Goal: Navigation & Orientation: Find specific page/section

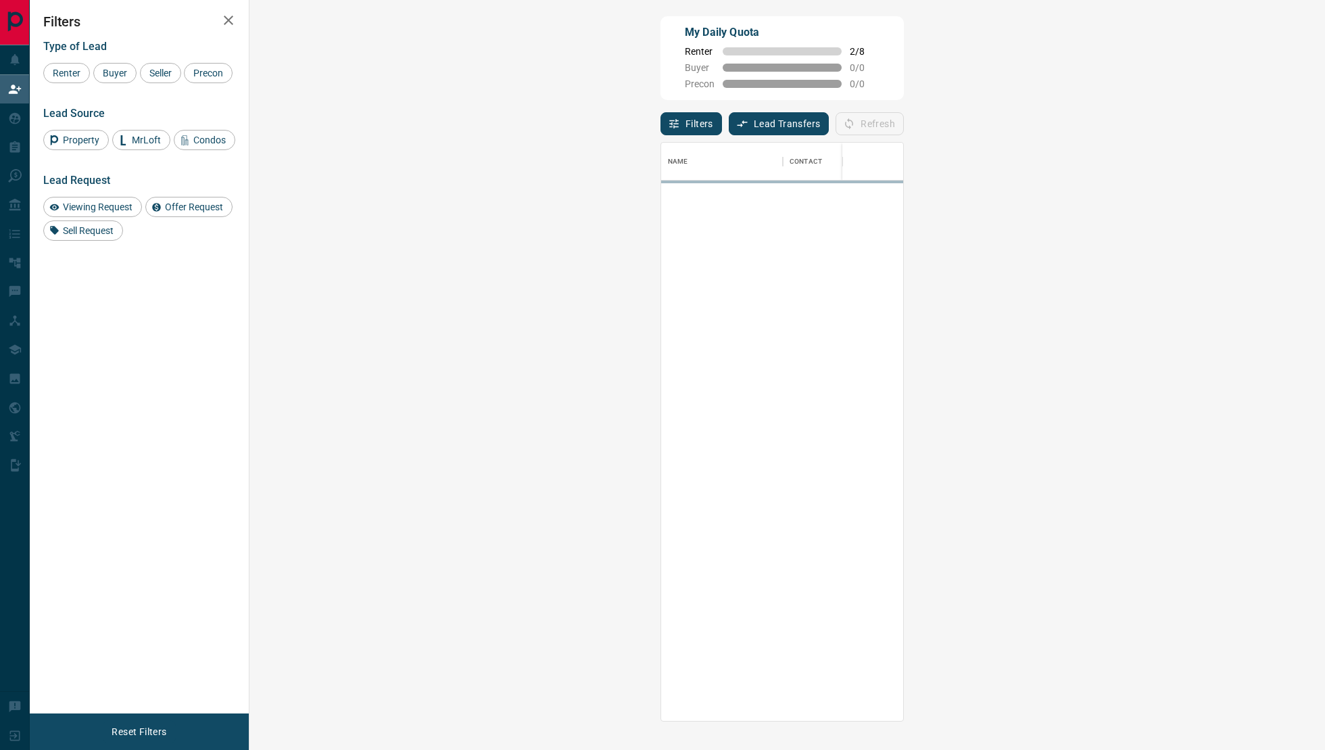
scroll to position [579, 1046]
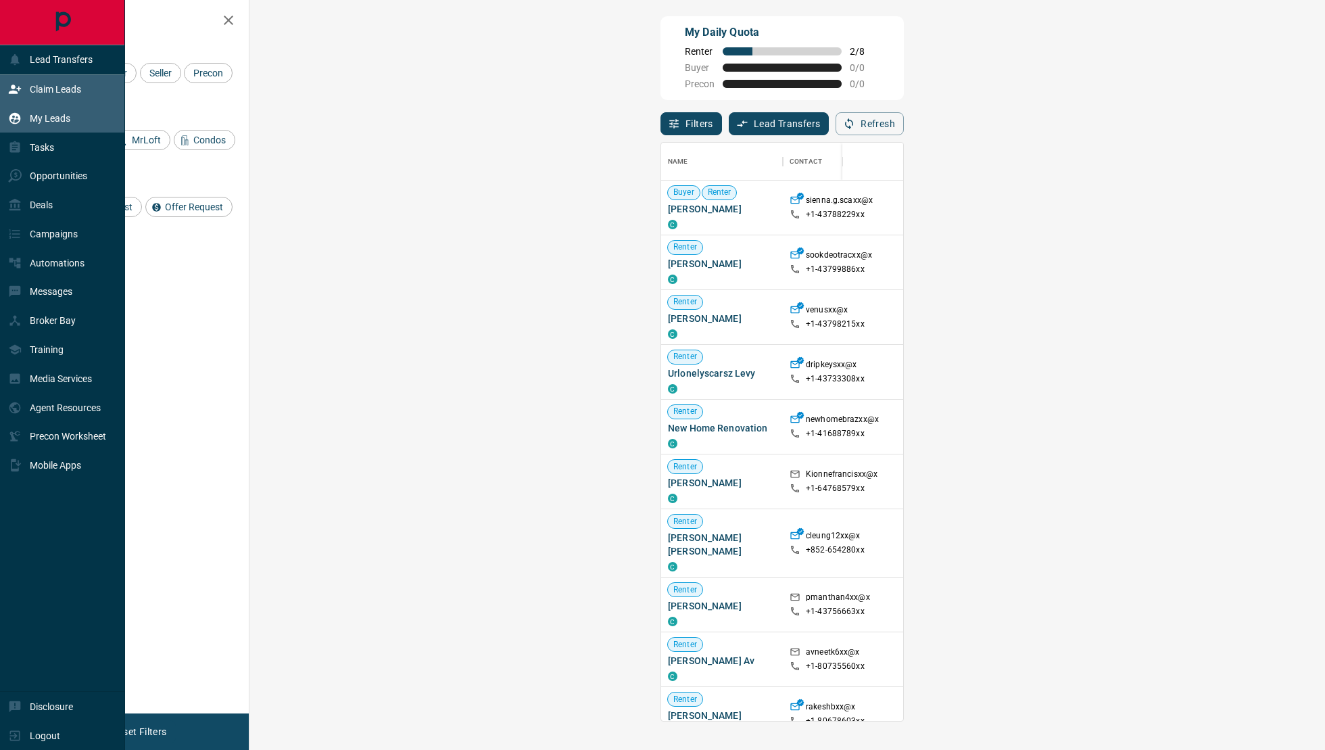
click at [21, 120] on icon at bounding box center [15, 119] width 14 height 14
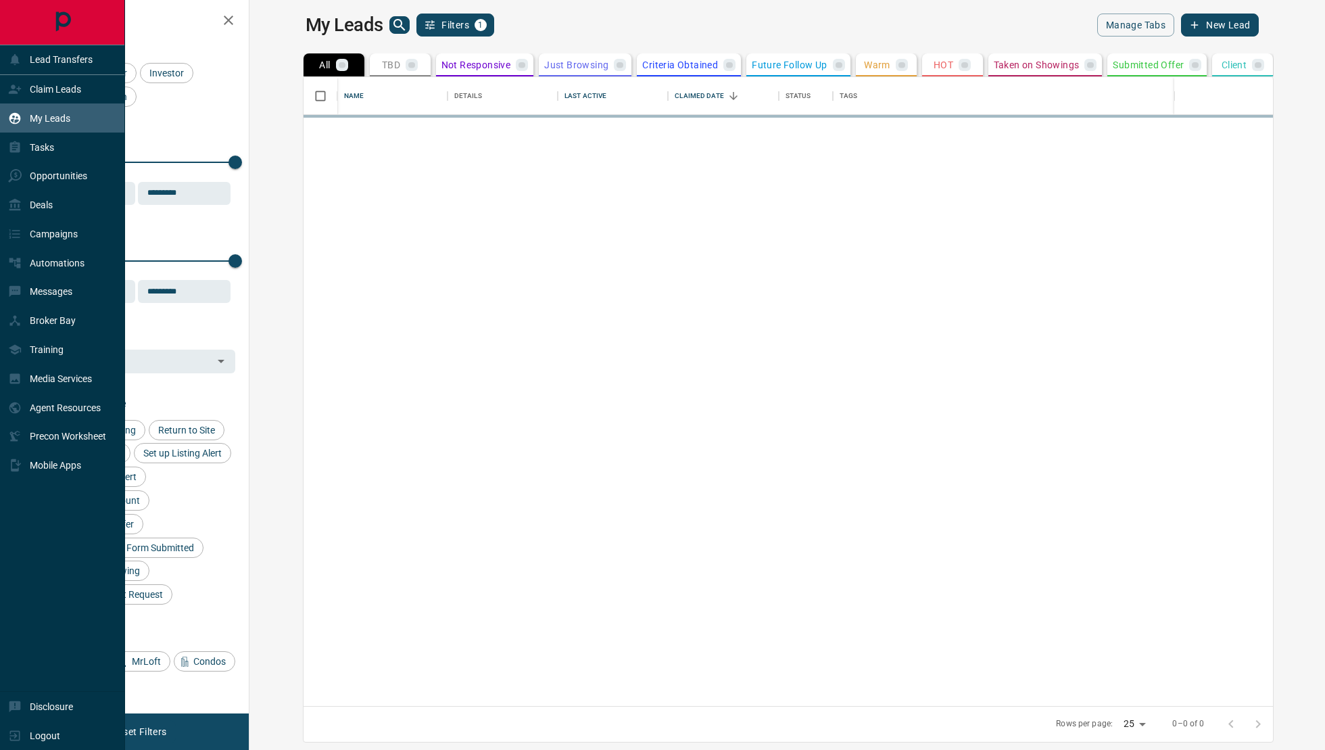
scroll to position [629, 1069]
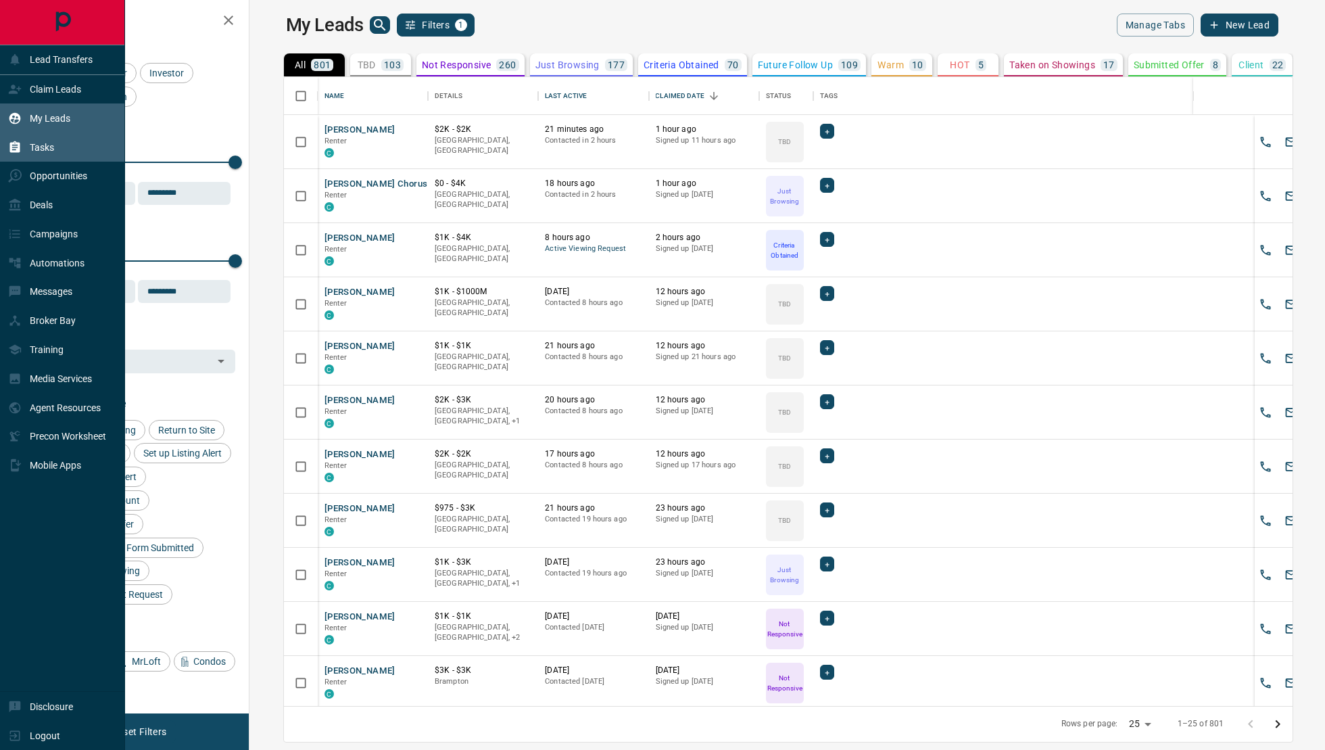
click at [37, 158] on div "Tasks" at bounding box center [62, 146] width 125 height 29
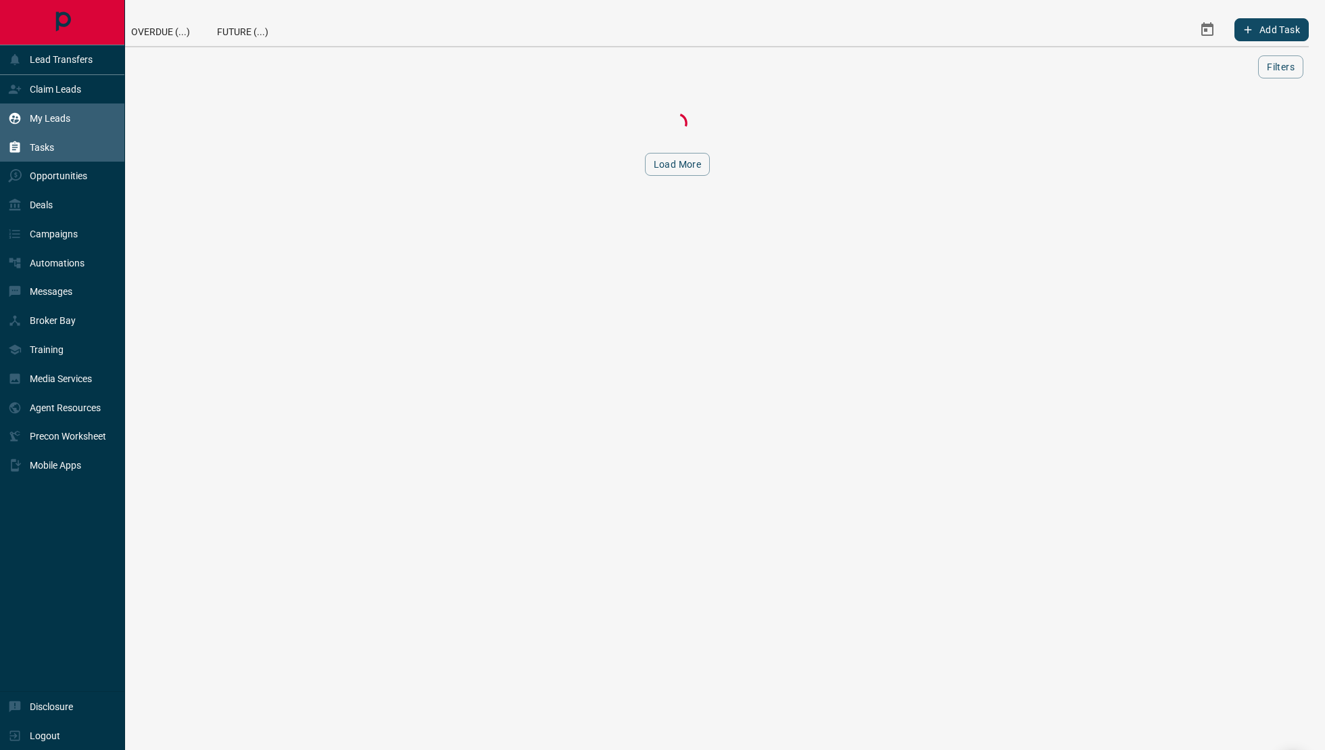
click at [55, 113] on p "My Leads" at bounding box center [50, 118] width 41 height 11
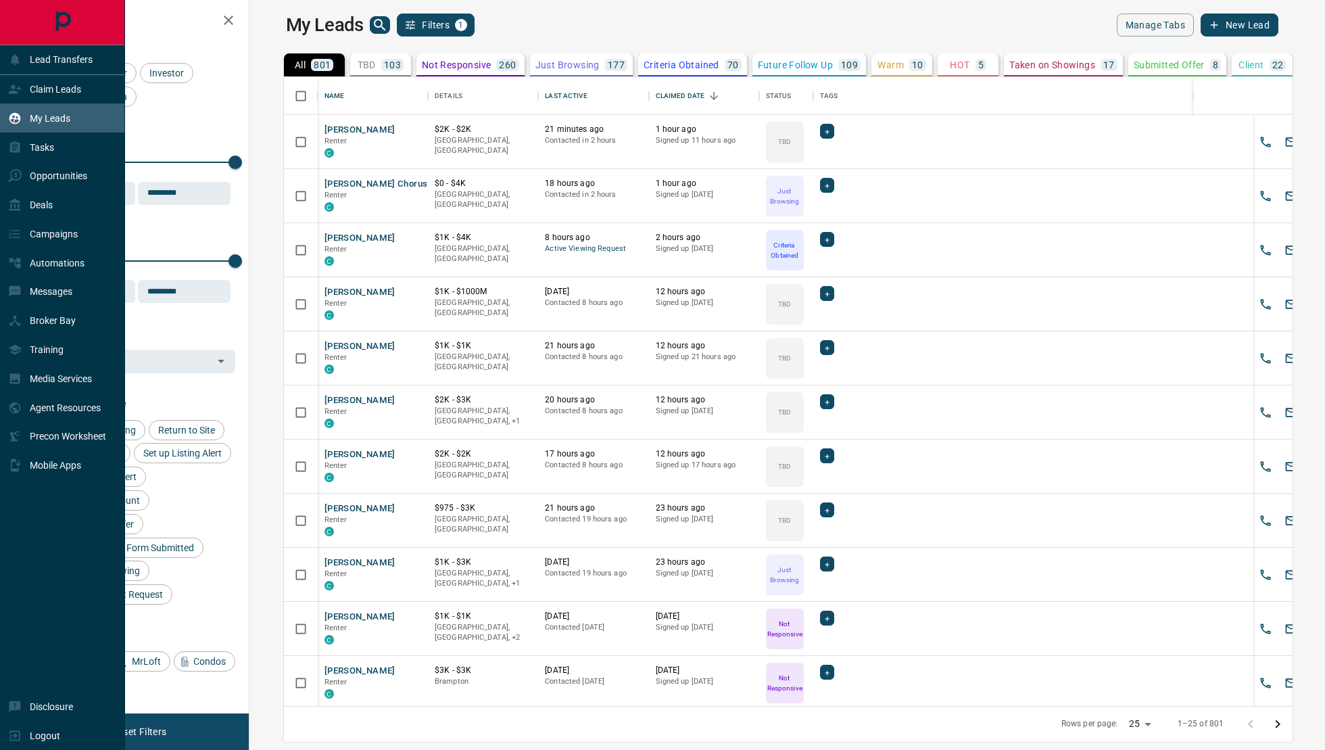
scroll to position [629, 1069]
click at [53, 96] on div "Claim Leads" at bounding box center [44, 89] width 73 height 22
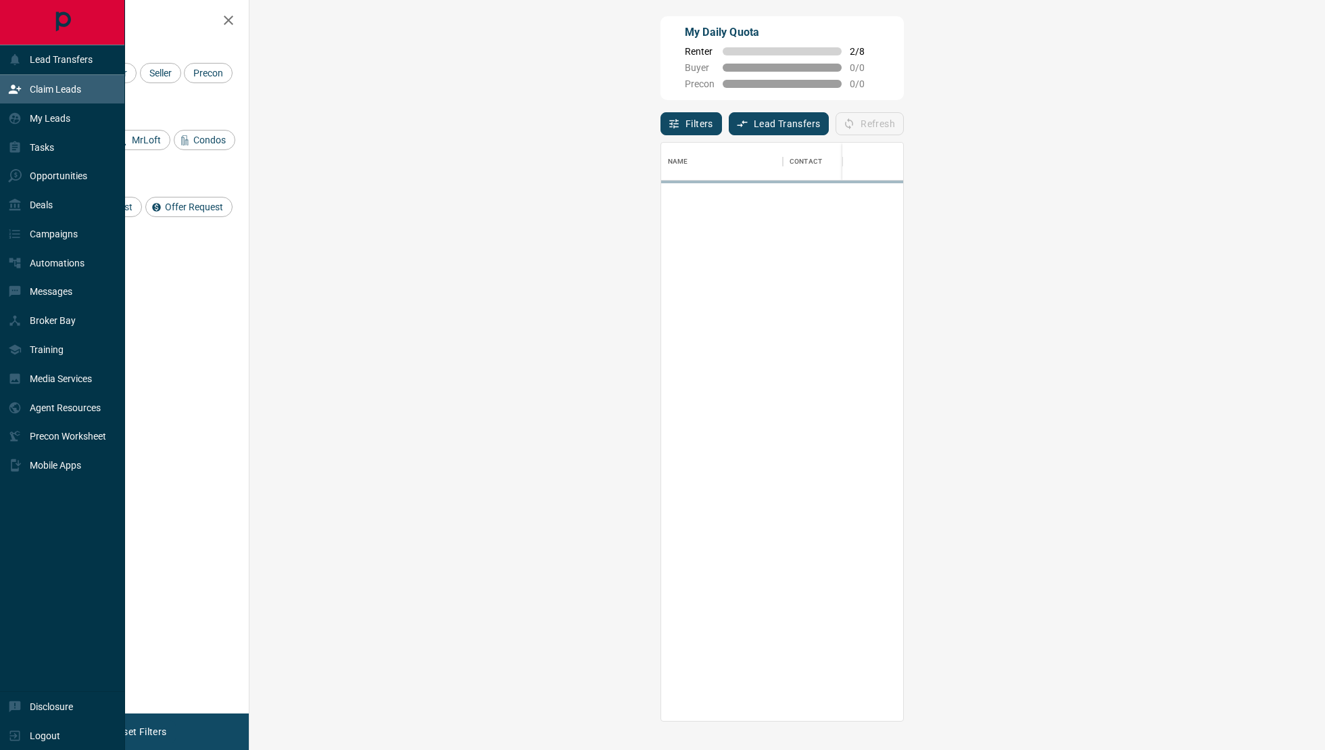
scroll to position [579, 1046]
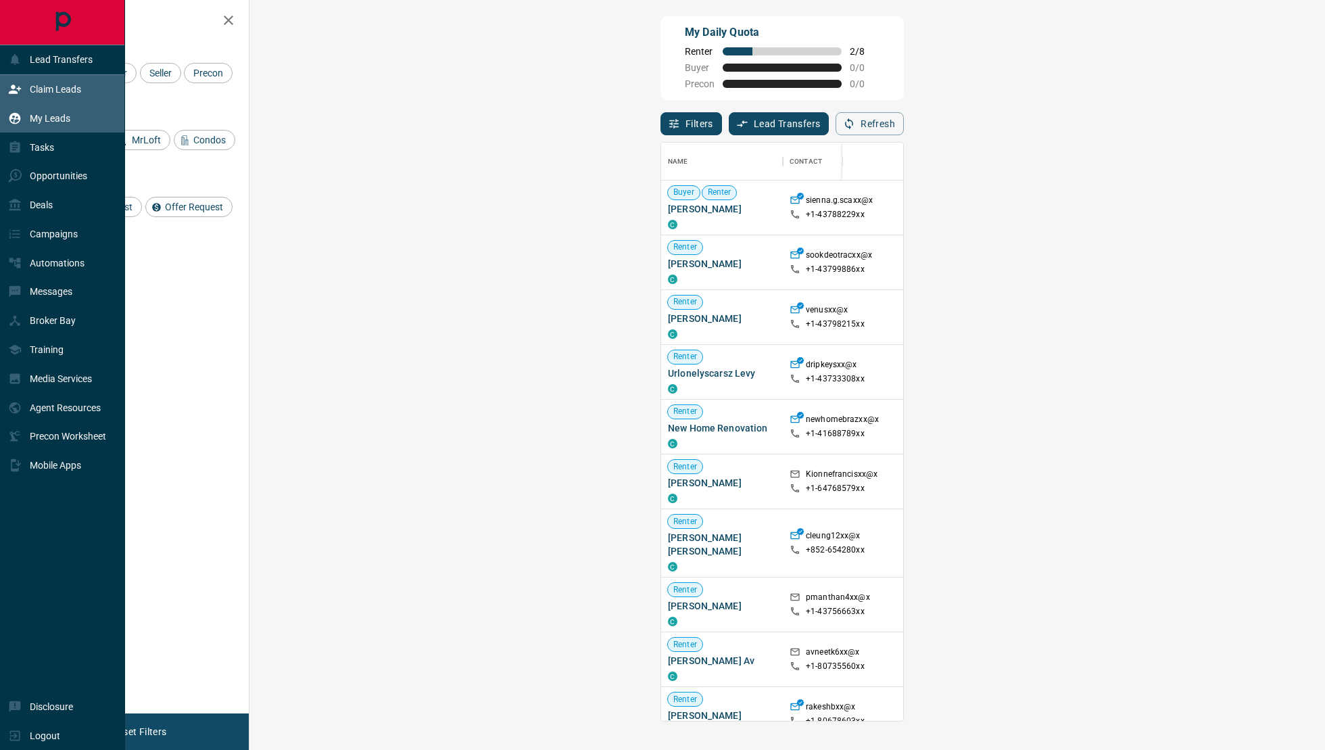
click at [88, 126] on div "My Leads" at bounding box center [62, 117] width 125 height 29
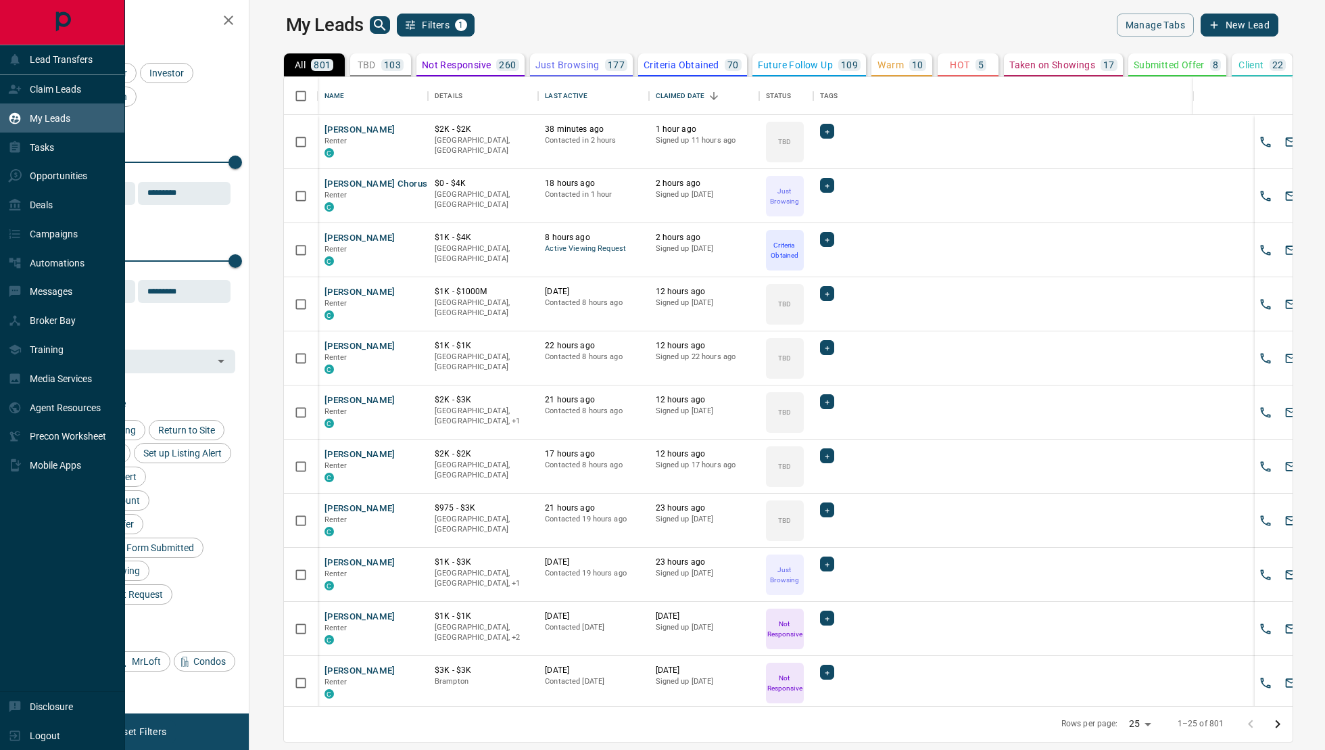
scroll to position [629, 1069]
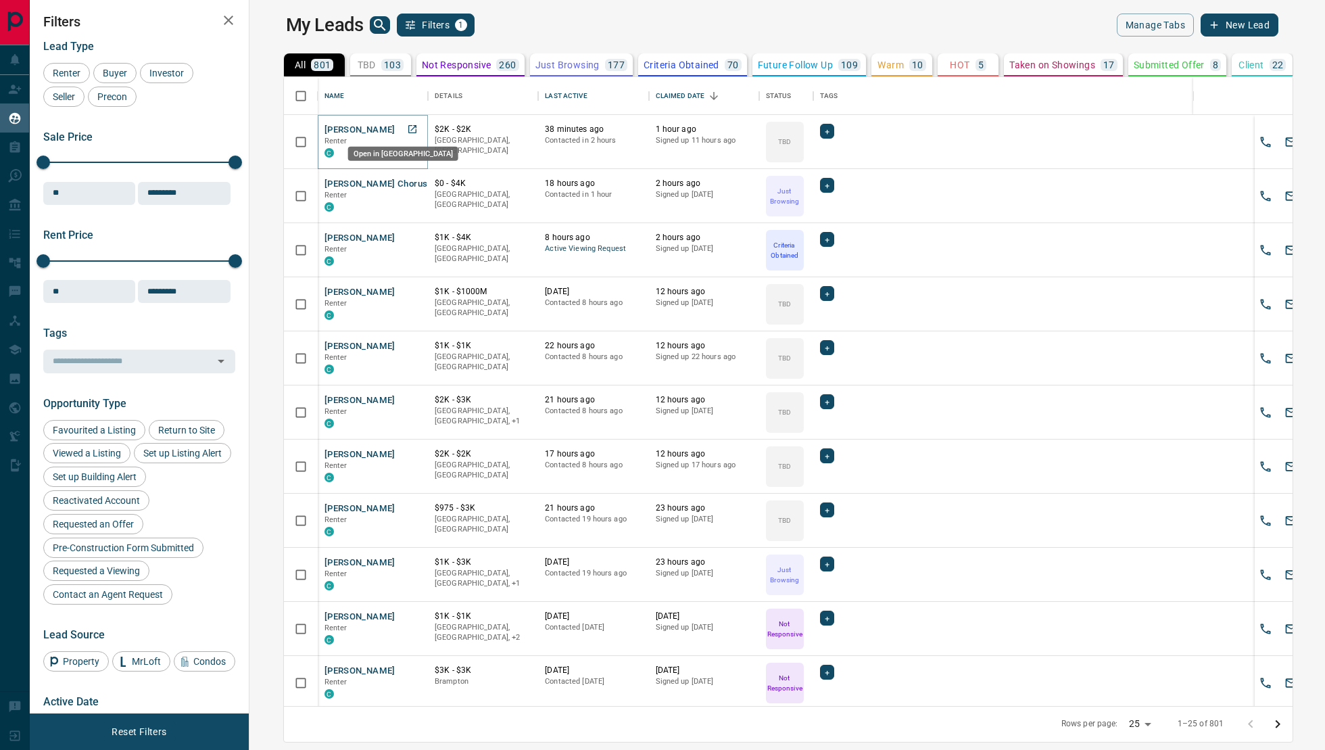
click at [408, 127] on icon "Open in New Tab" at bounding box center [412, 129] width 8 height 8
